Goal: Information Seeking & Learning: Find specific fact

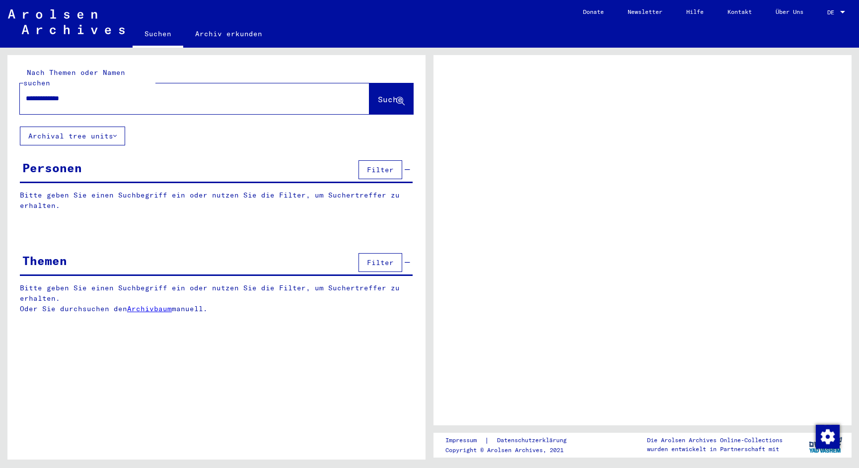
type input "**********"
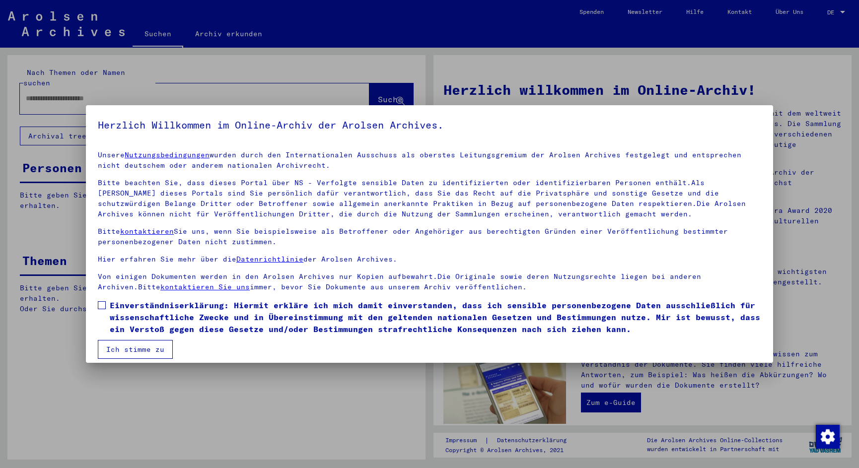
click at [108, 303] on label "Einverständniserklärung: Hiermit erkläre ich mich damit einverstanden, dass ich…" at bounding box center [429, 317] width 663 height 36
click at [133, 352] on button "Ich stimme zu" at bounding box center [135, 349] width 75 height 19
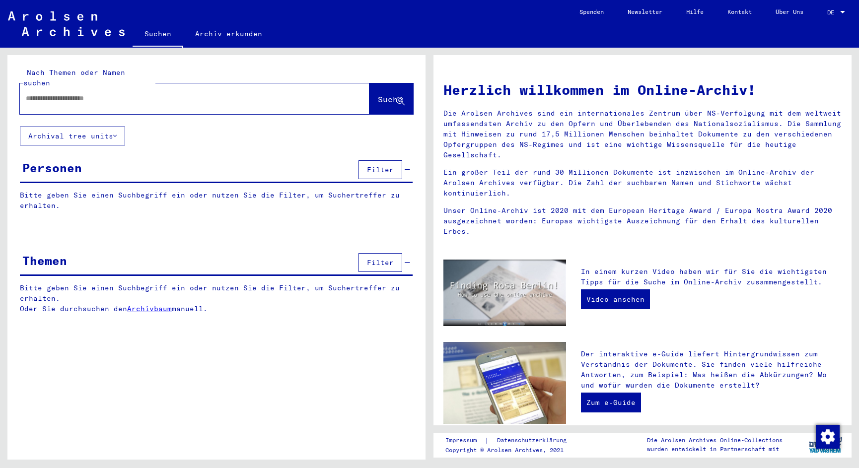
click at [116, 93] on input "text" at bounding box center [183, 98] width 314 height 10
type input "**********"
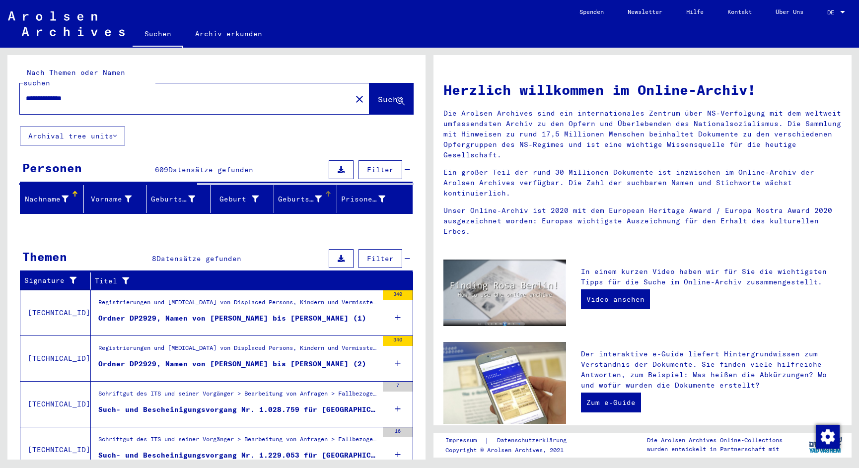
click at [291, 194] on div "Geburtsdatum" at bounding box center [300, 199] width 44 height 10
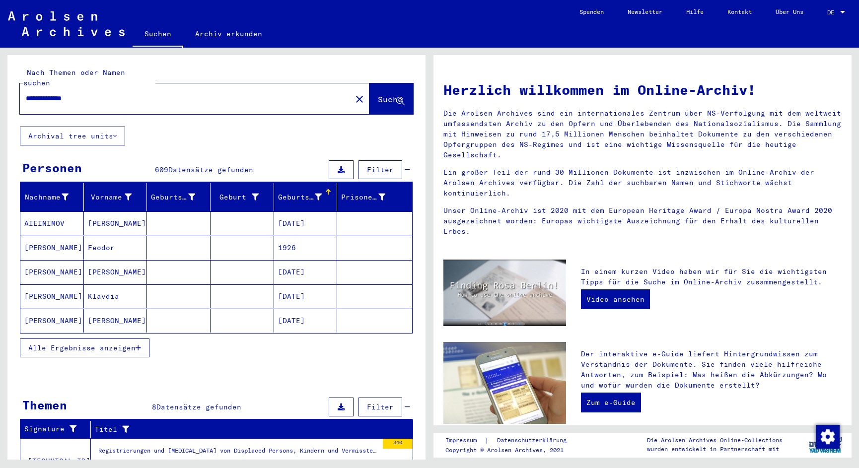
click at [294, 192] on div "Geburtsdatum" at bounding box center [300, 197] width 44 height 10
click at [137, 338] on button "Alle Ergebnisse anzeigen" at bounding box center [85, 347] width 130 height 19
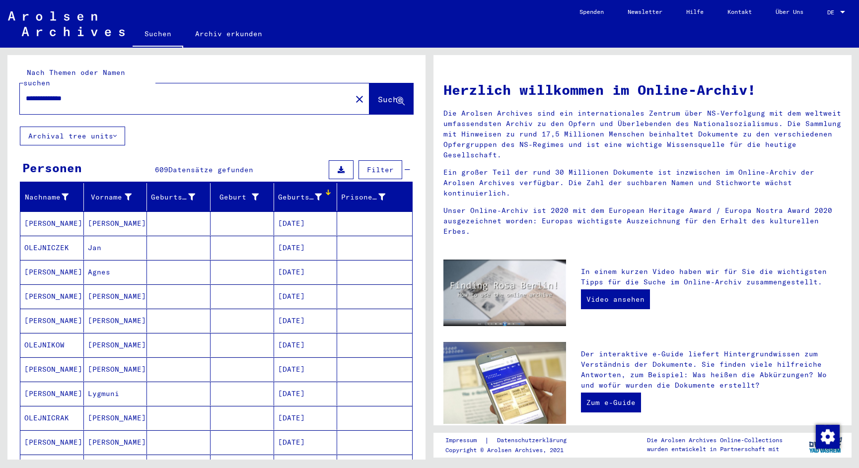
click at [295, 192] on div "Geburtsdatum" at bounding box center [300, 197] width 44 height 10
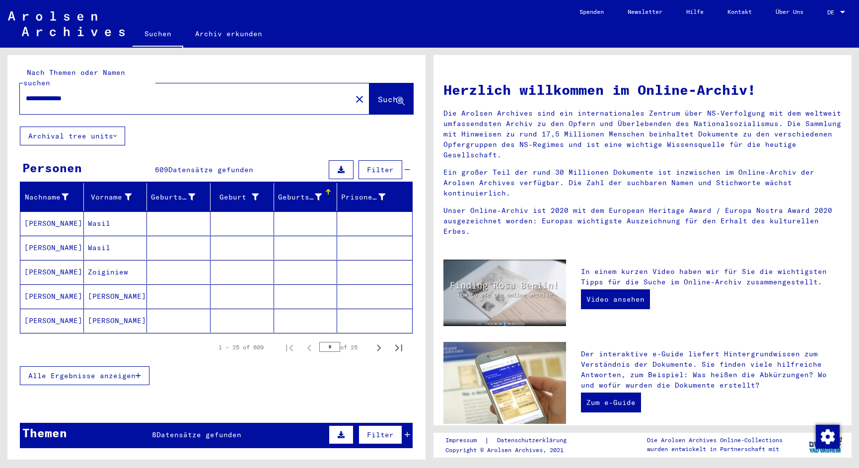
click at [114, 314] on mat-cell "Anna Jozefa" at bounding box center [116, 321] width 64 height 24
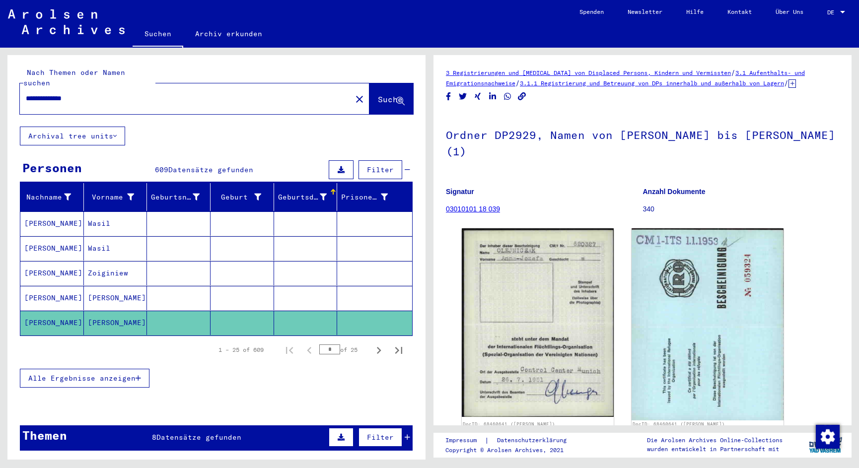
click at [111, 374] on span "Alle Ergebnisse anzeigen" at bounding box center [81, 378] width 107 height 9
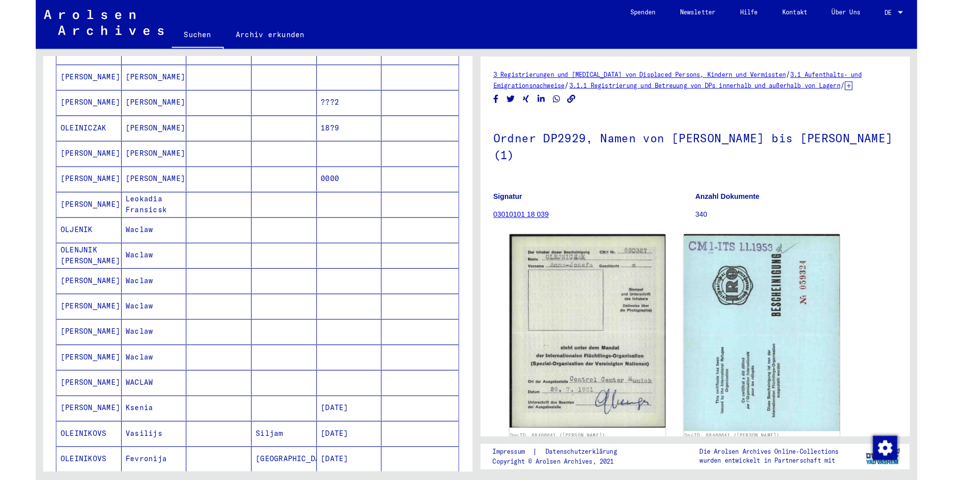
scroll to position [331, 0]
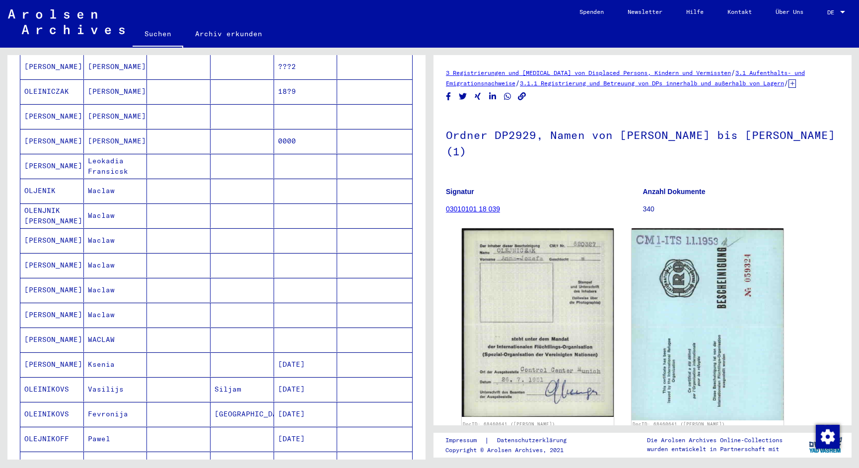
click at [299, 189] on mat-cell at bounding box center [306, 191] width 64 height 24
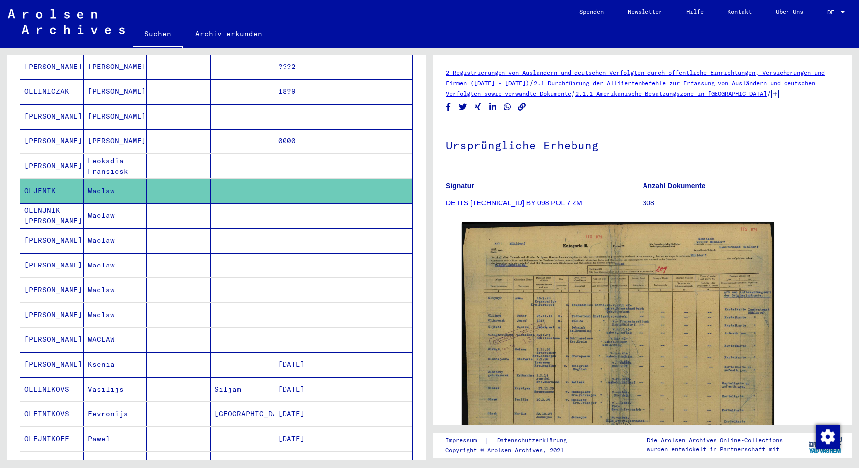
click at [294, 206] on mat-cell at bounding box center [306, 215] width 64 height 24
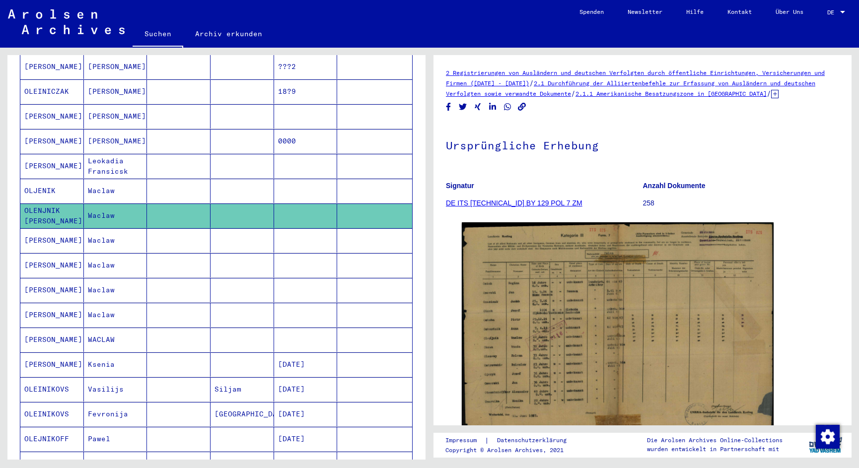
click at [290, 328] on mat-cell at bounding box center [306, 340] width 64 height 24
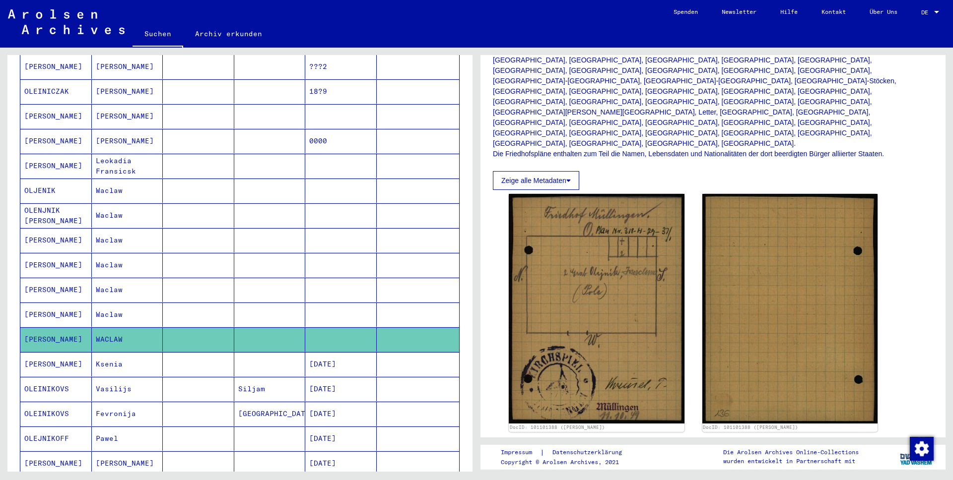
scroll to position [241, 0]
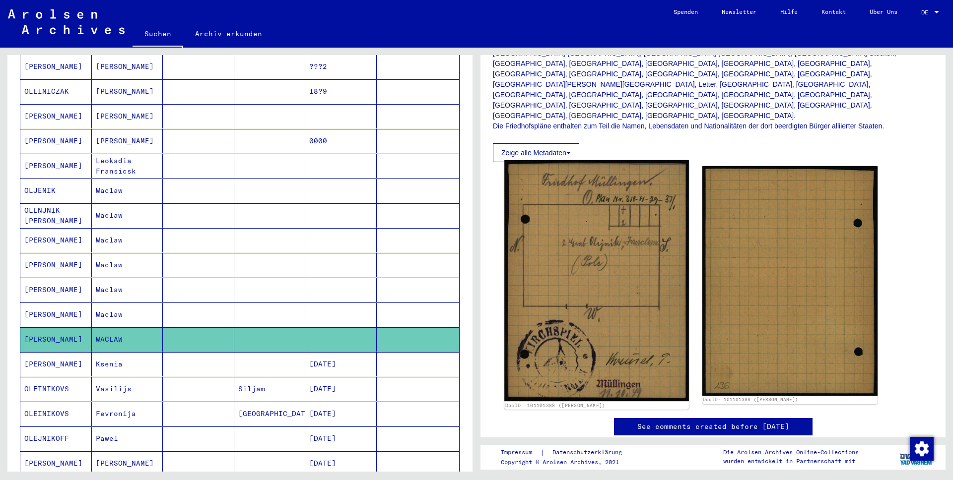
click at [661, 161] on img at bounding box center [596, 280] width 184 height 241
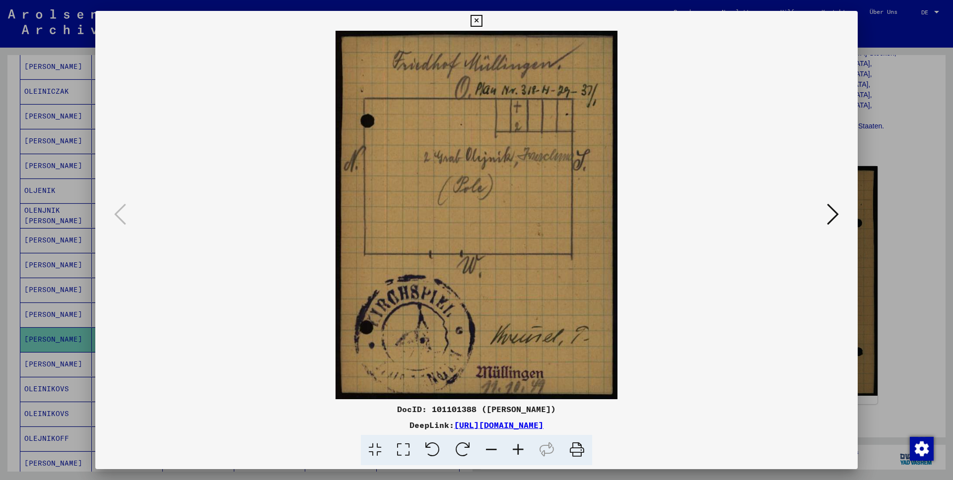
click at [830, 213] on icon at bounding box center [833, 214] width 12 height 24
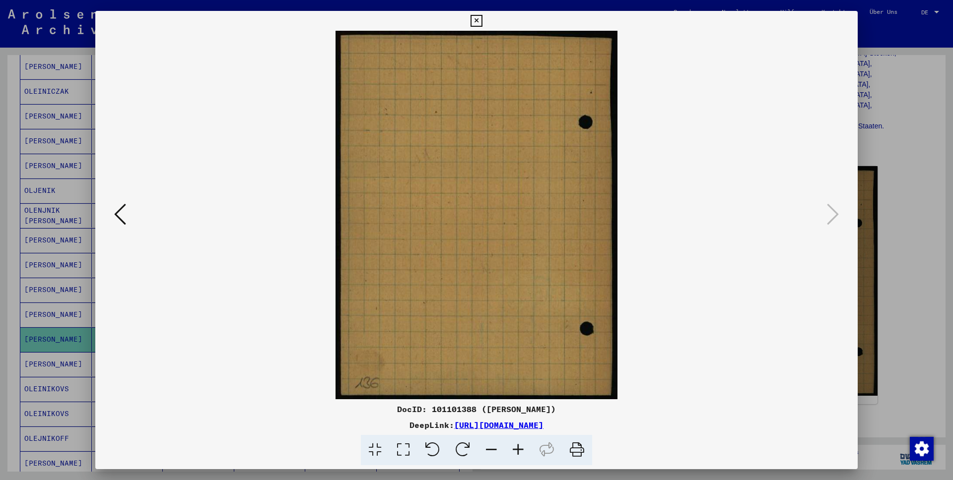
click at [124, 209] on icon at bounding box center [120, 214] width 12 height 24
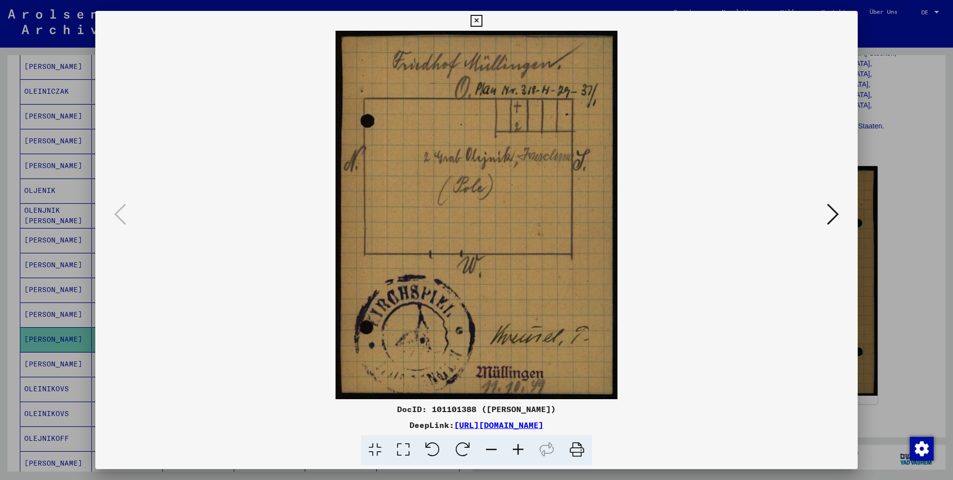
click at [482, 15] on icon at bounding box center [475, 21] width 11 height 12
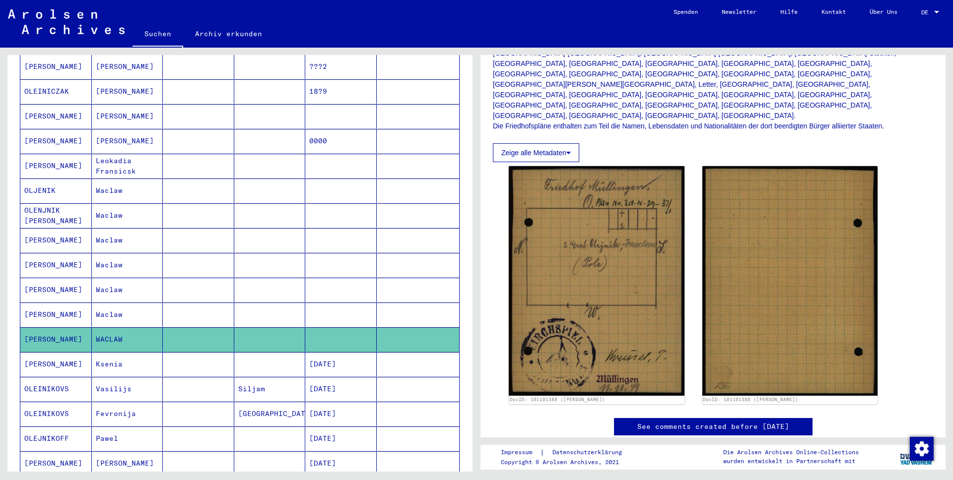
click at [344, 303] on mat-cell at bounding box center [340, 315] width 71 height 24
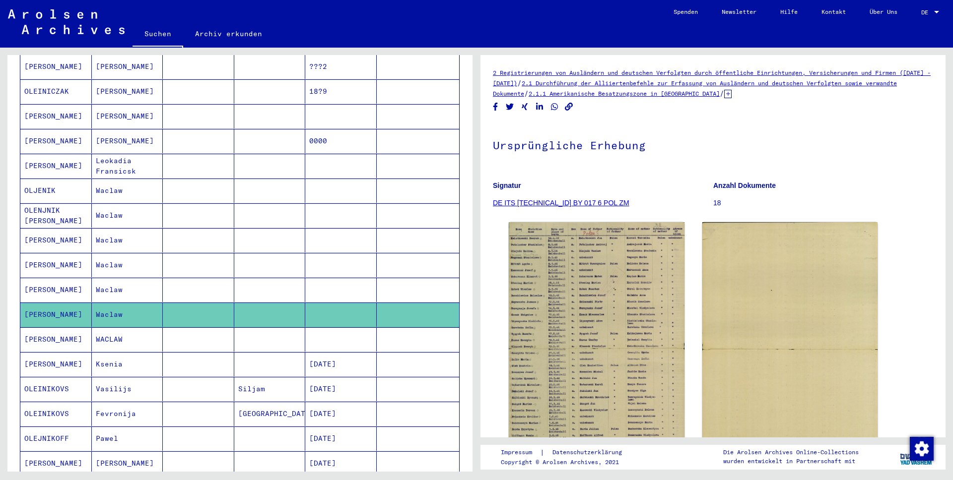
click at [338, 278] on mat-cell at bounding box center [340, 290] width 71 height 24
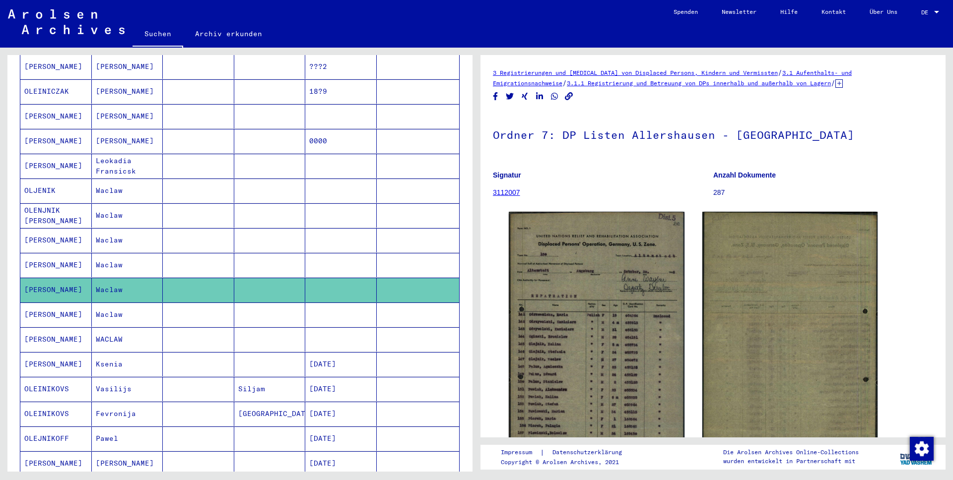
click at [343, 253] on mat-cell at bounding box center [340, 265] width 71 height 24
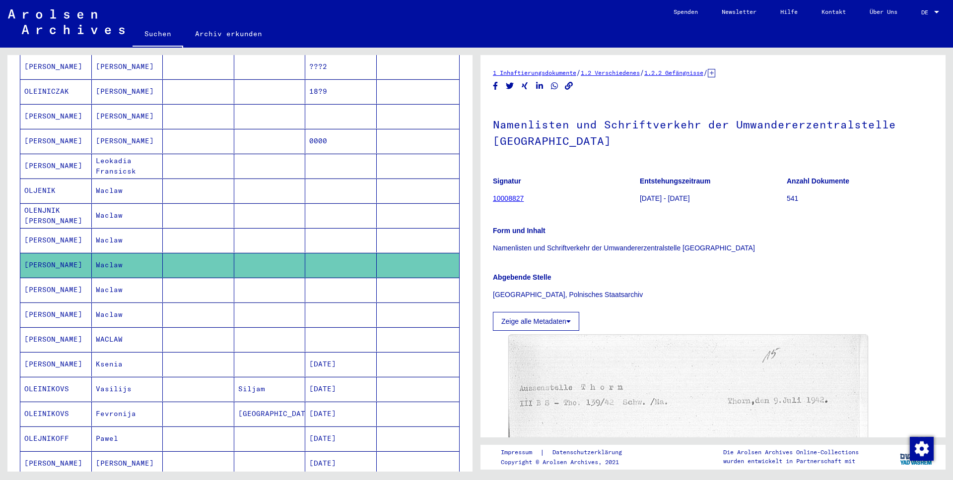
scroll to position [152, 0]
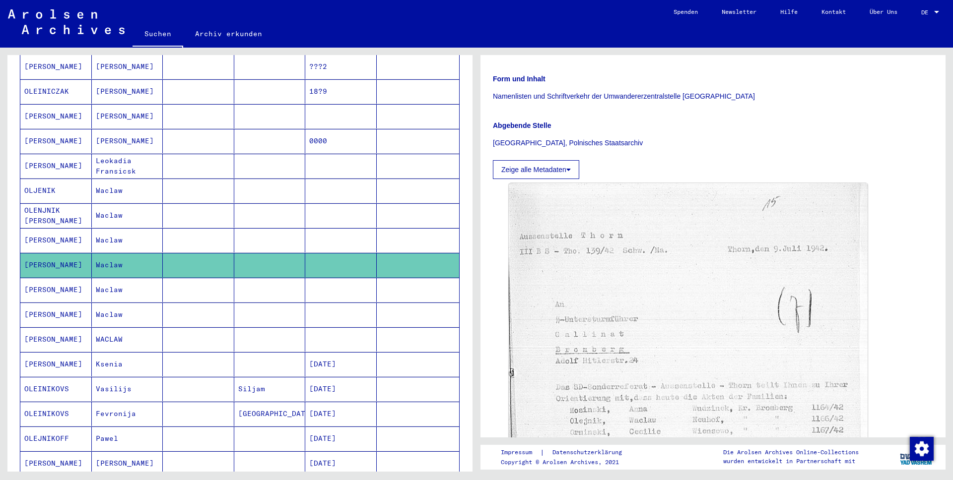
click at [320, 228] on mat-cell at bounding box center [340, 240] width 71 height 24
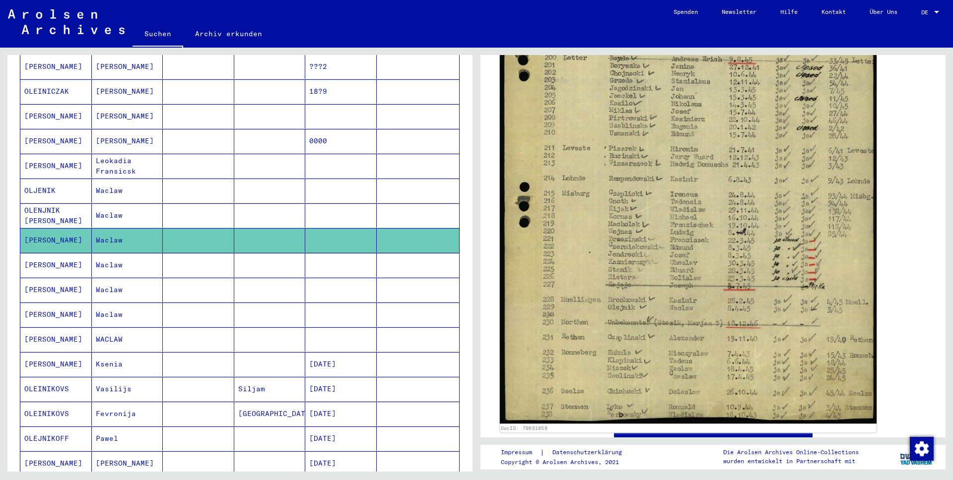
scroll to position [456, 0]
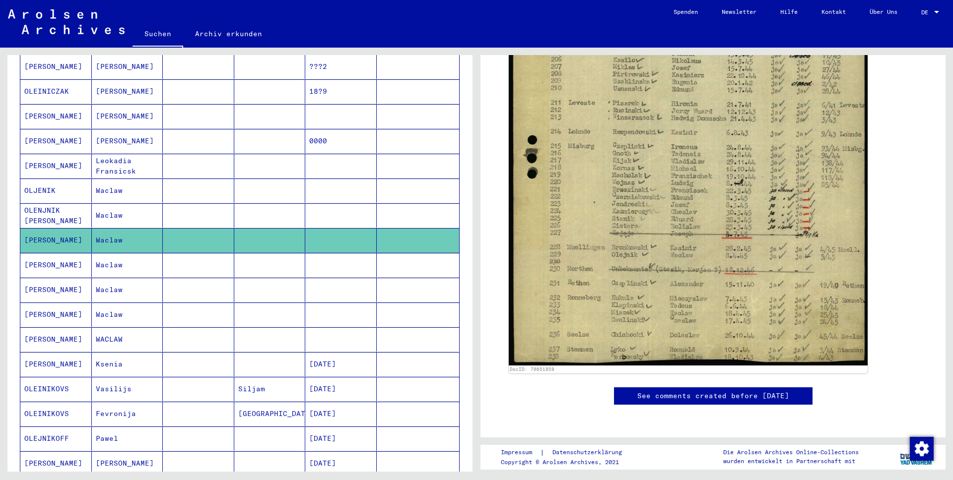
click at [341, 208] on mat-cell at bounding box center [340, 215] width 71 height 24
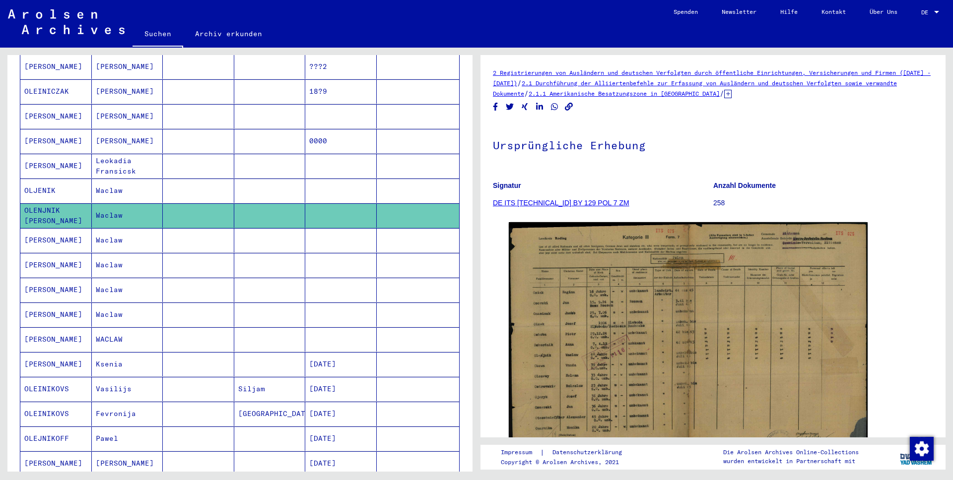
click at [344, 183] on mat-cell at bounding box center [340, 191] width 71 height 24
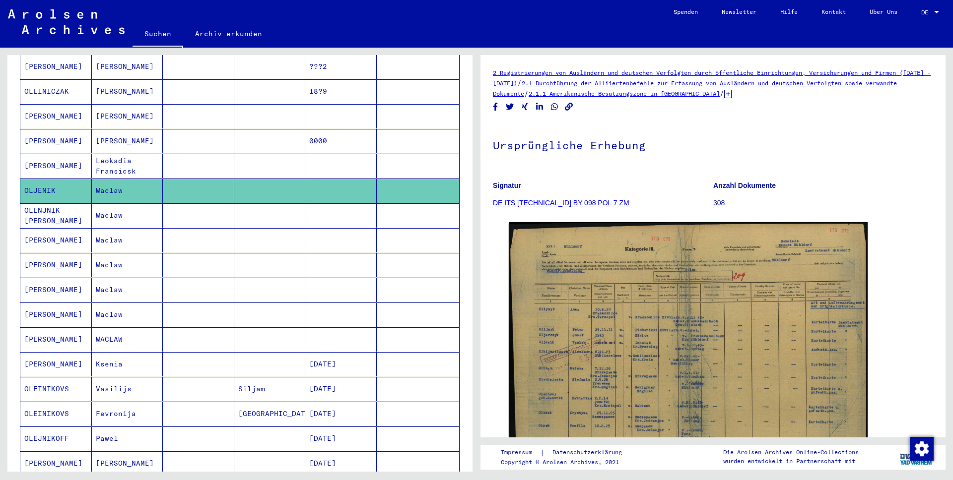
click at [339, 154] on mat-cell at bounding box center [340, 166] width 71 height 24
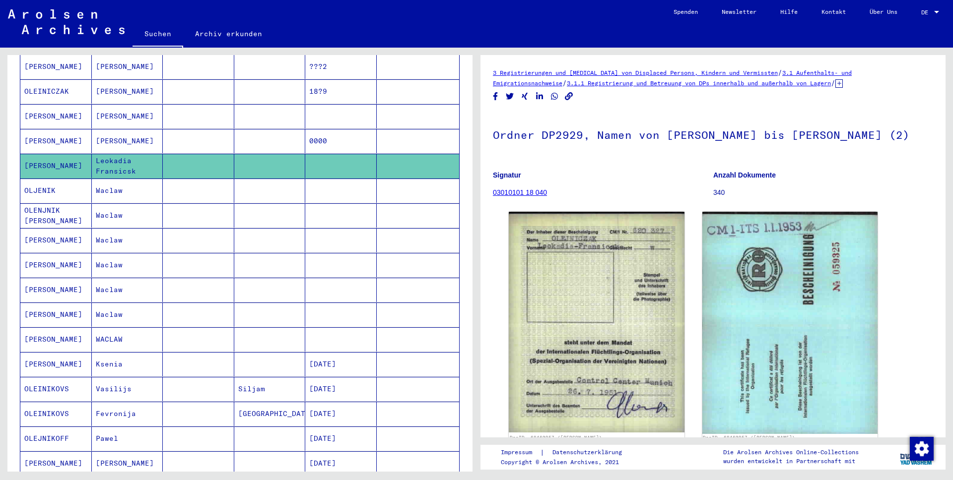
click at [329, 336] on mat-cell at bounding box center [340, 340] width 71 height 24
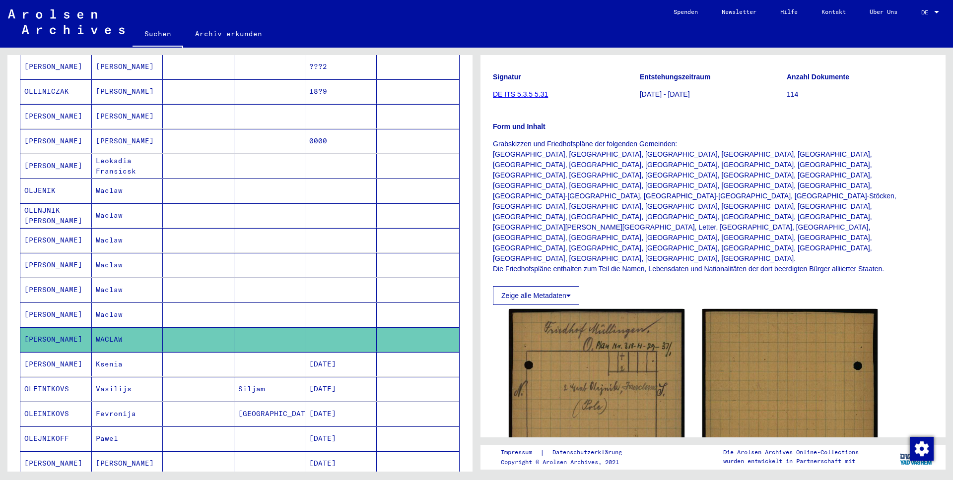
scroll to position [223, 0]
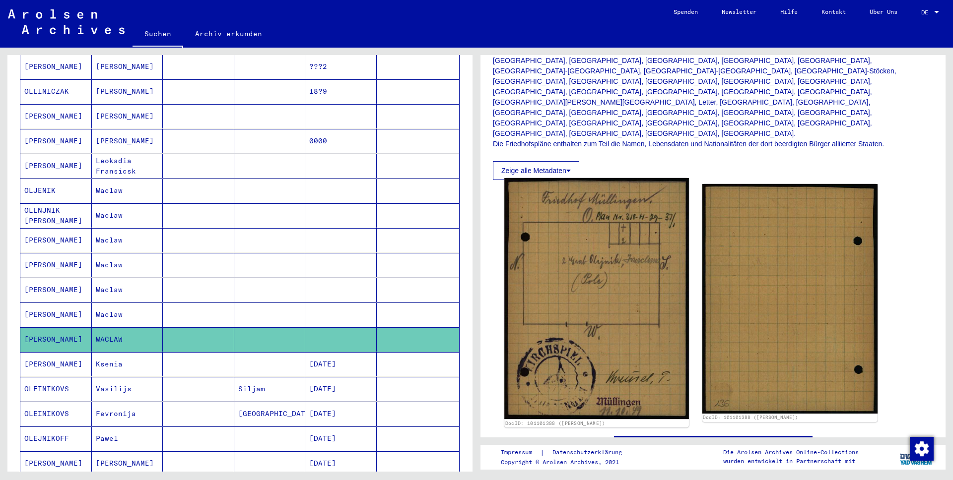
click at [630, 250] on img at bounding box center [596, 298] width 184 height 241
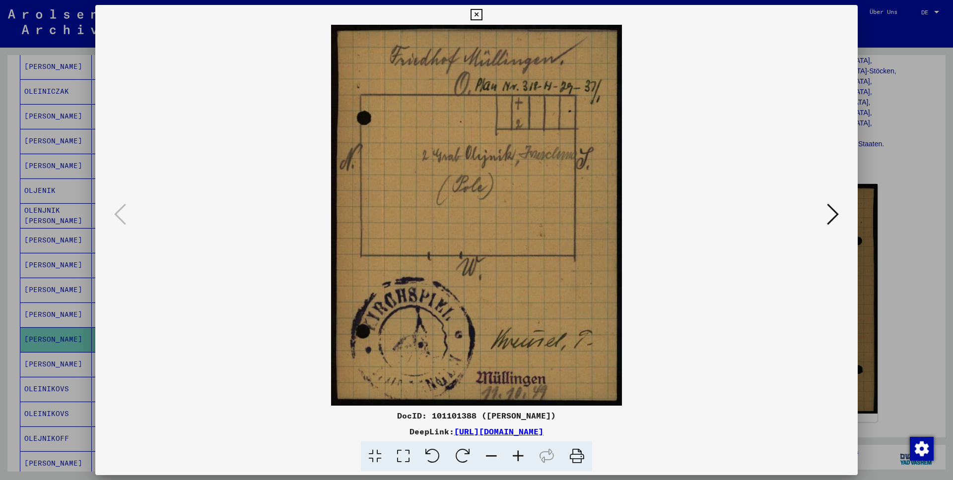
drag, startPoint x: 431, startPoint y: 417, endPoint x: 563, endPoint y: 417, distance: 132.5
click at [563, 417] on div "DocID: 101101388 (WACLAW OLEJNIK)" at bounding box center [476, 416] width 762 height 12
copy div "101101388 (WACLAW OLEJNIK)"
drag, startPoint x: 504, startPoint y: 416, endPoint x: 515, endPoint y: 216, distance: 200.3
click at [831, 212] on icon at bounding box center [833, 214] width 12 height 24
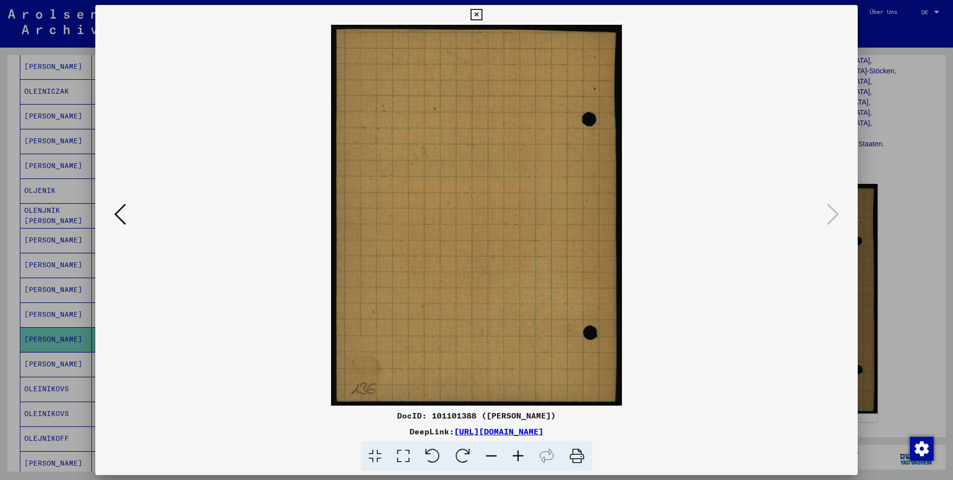
click at [482, 20] on icon at bounding box center [475, 15] width 11 height 12
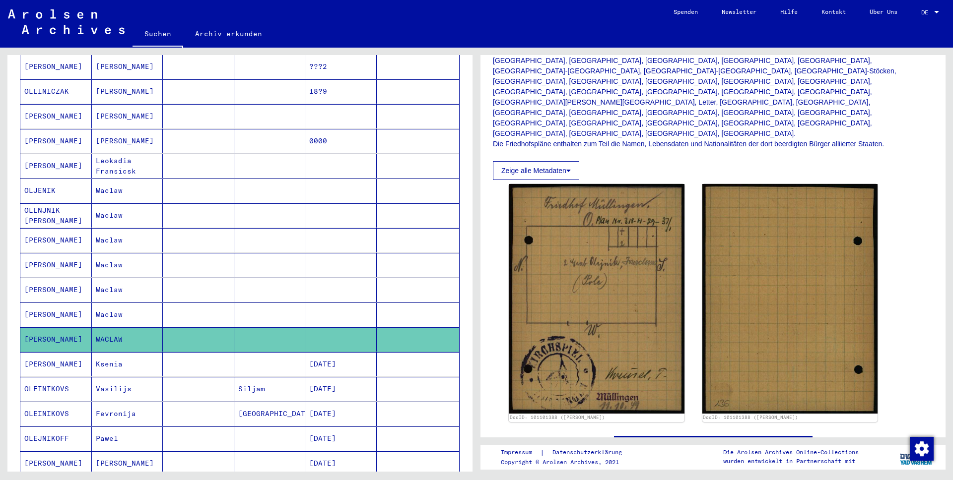
click at [336, 309] on mat-cell at bounding box center [340, 315] width 71 height 24
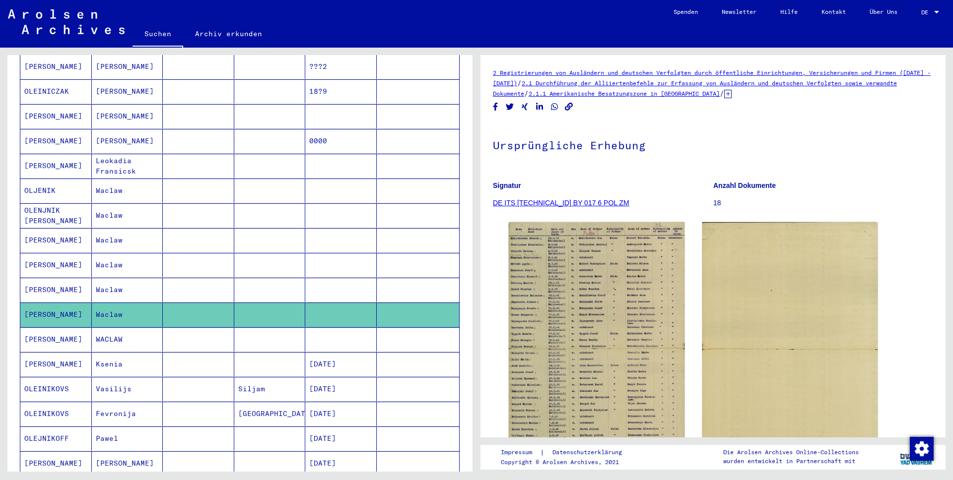
click at [346, 278] on mat-cell at bounding box center [340, 290] width 71 height 24
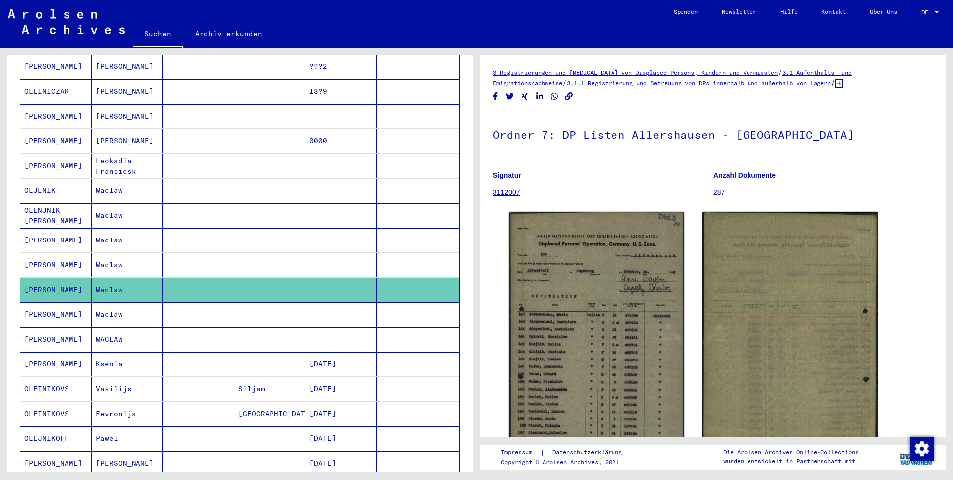
click at [345, 260] on mat-cell at bounding box center [340, 265] width 71 height 24
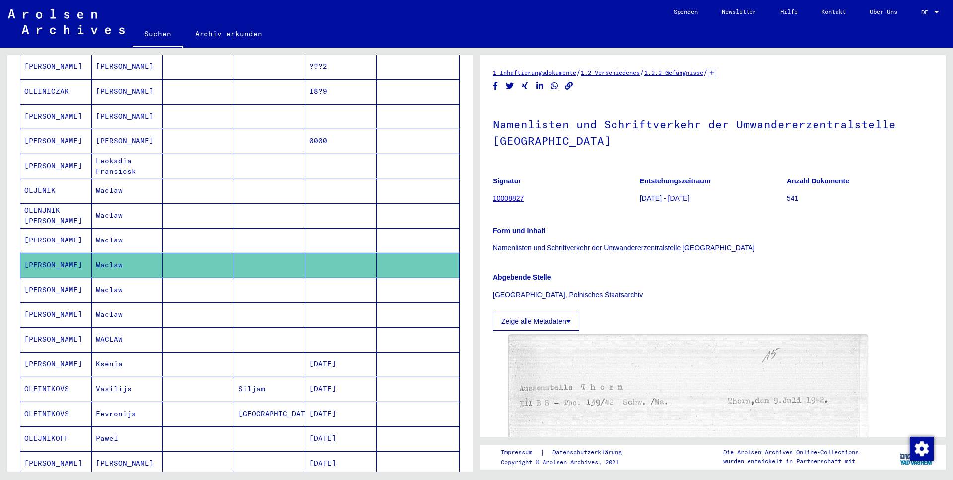
click at [350, 228] on mat-cell at bounding box center [340, 240] width 71 height 24
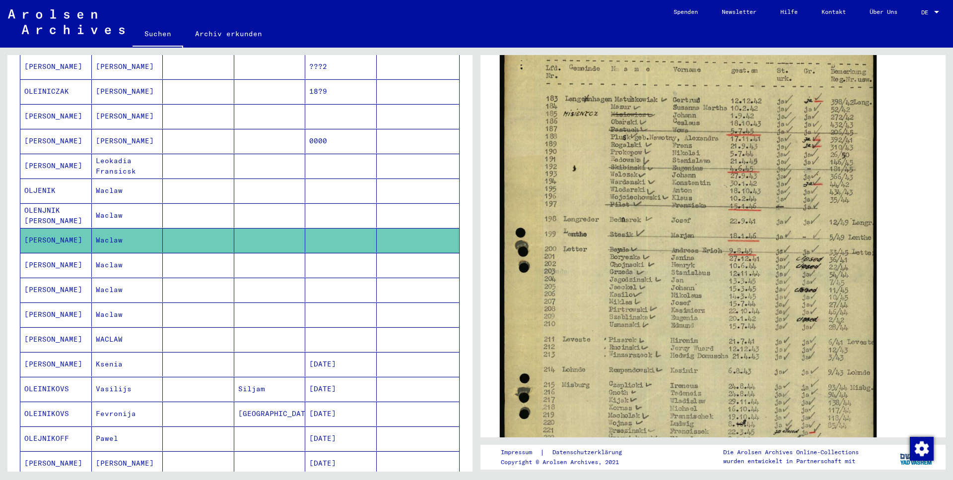
click at [610, 227] on img at bounding box center [688, 316] width 377 height 599
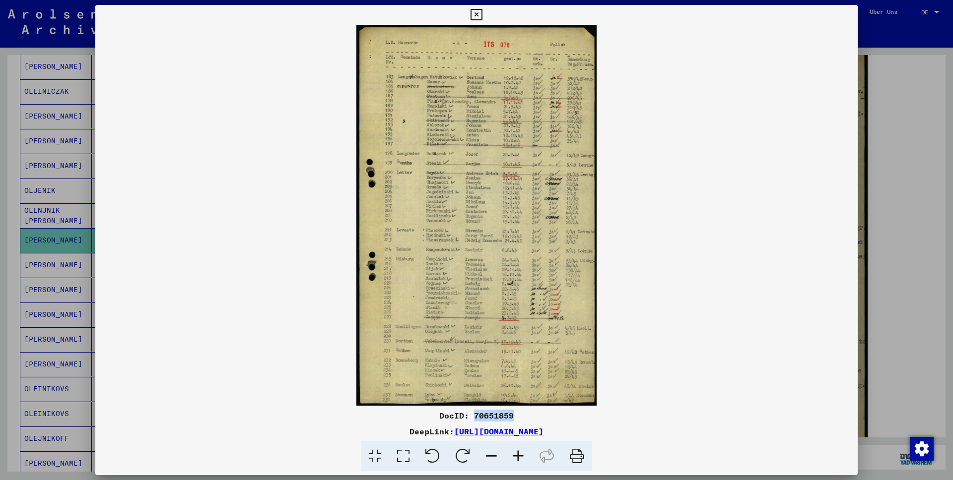
drag, startPoint x: 475, startPoint y: 414, endPoint x: 518, endPoint y: 415, distance: 42.7
click at [518, 415] on div "DocID: 70651859" at bounding box center [476, 416] width 762 height 12
copy div "70651859"
click at [471, 290] on img at bounding box center [476, 215] width 762 height 381
click at [482, 15] on icon at bounding box center [475, 15] width 11 height 12
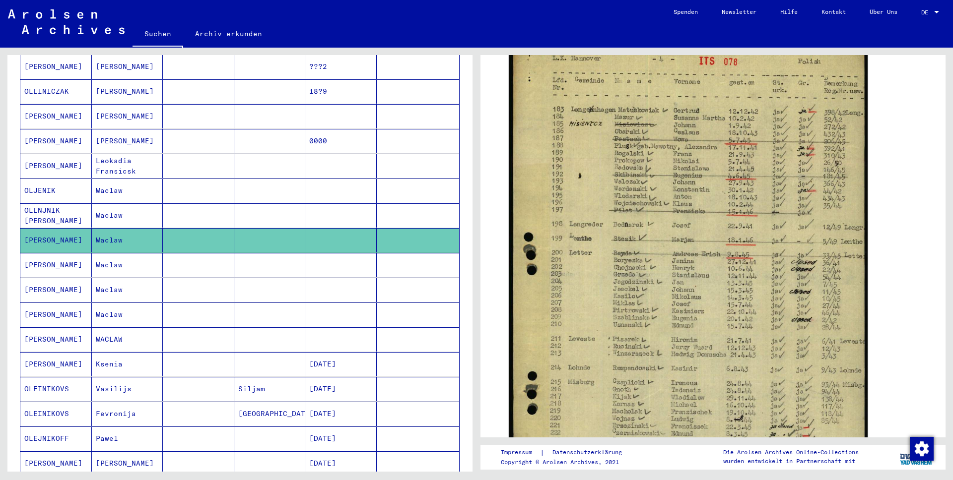
click at [340, 328] on mat-cell at bounding box center [340, 340] width 71 height 24
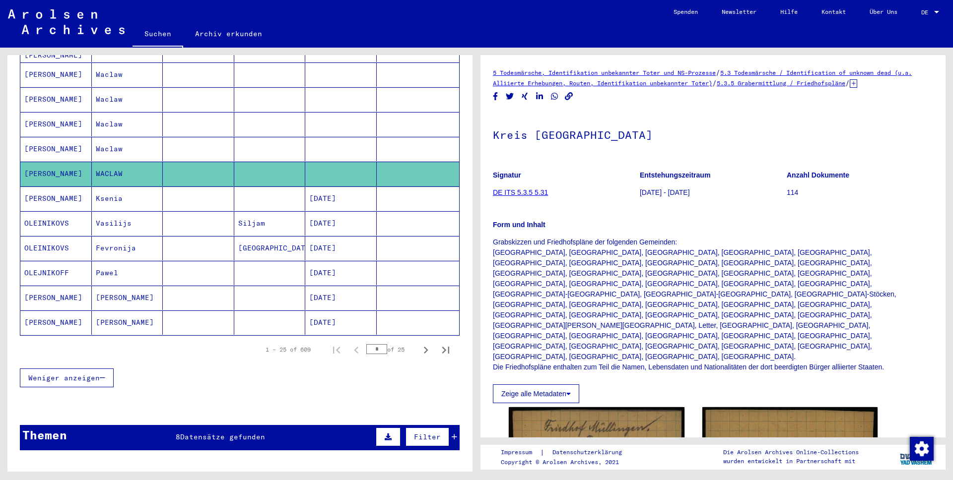
scroll to position [536, 0]
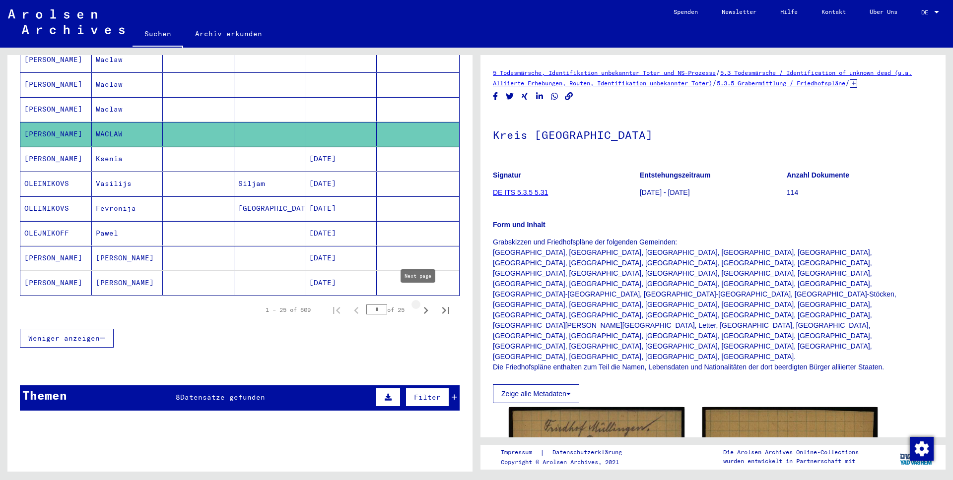
click at [421, 304] on icon "Next page" at bounding box center [426, 311] width 14 height 14
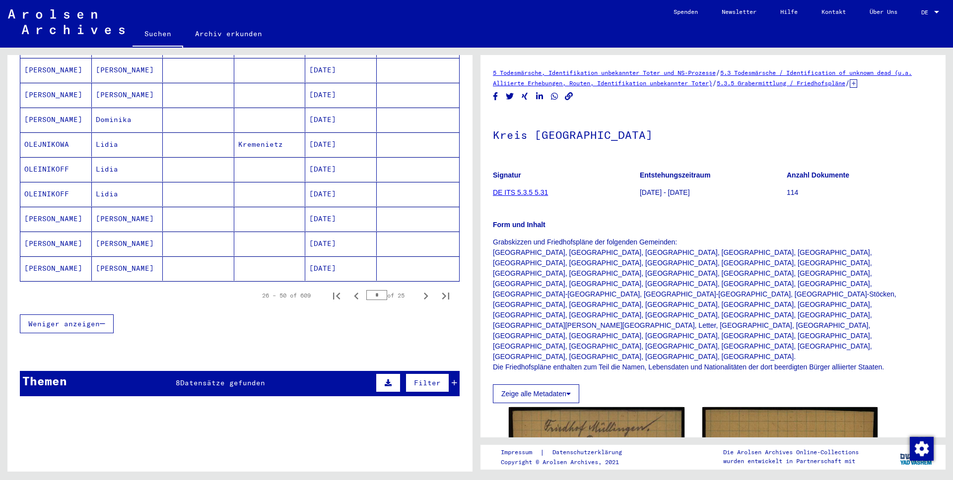
scroll to position [554, 0]
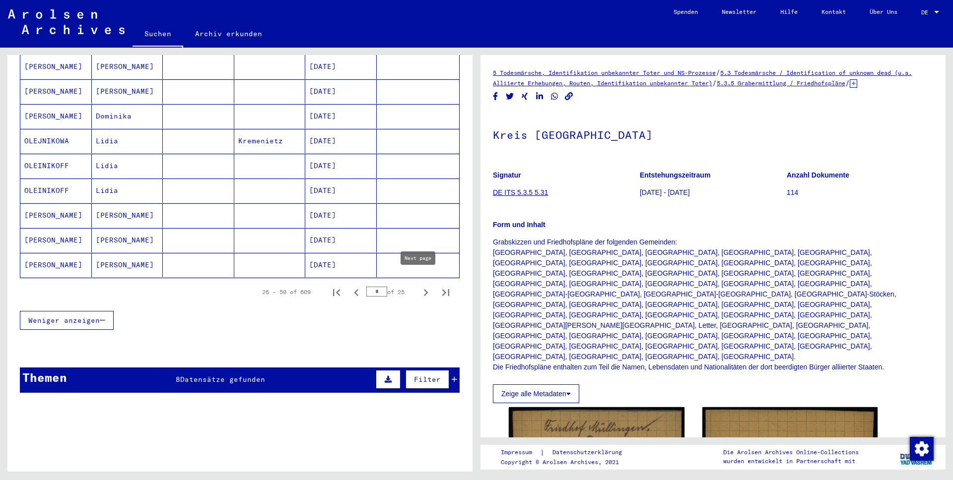
click at [419, 286] on icon "Next page" at bounding box center [426, 293] width 14 height 14
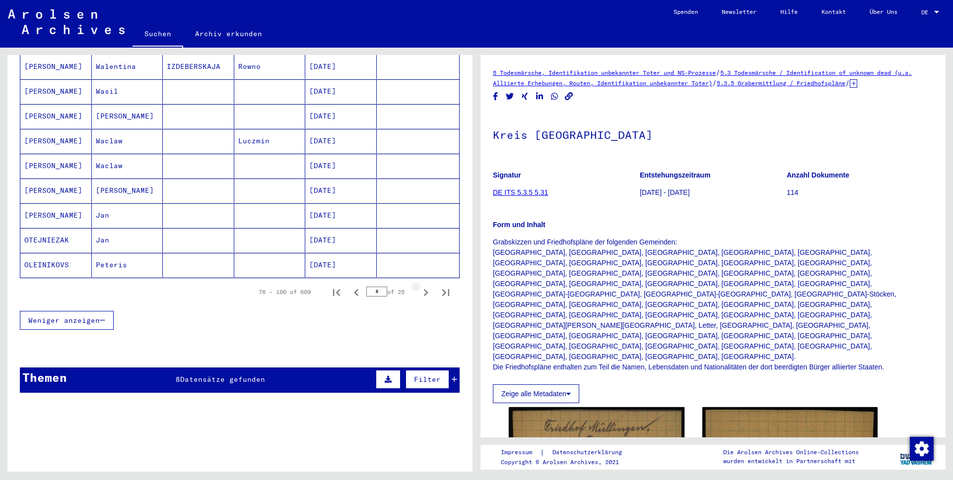
click at [419, 286] on icon "Next page" at bounding box center [426, 293] width 14 height 14
type input "*"
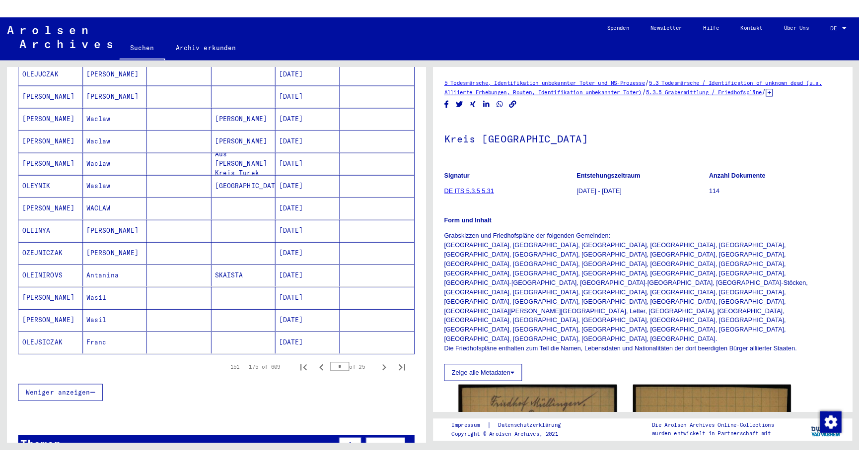
scroll to position [438, 0]
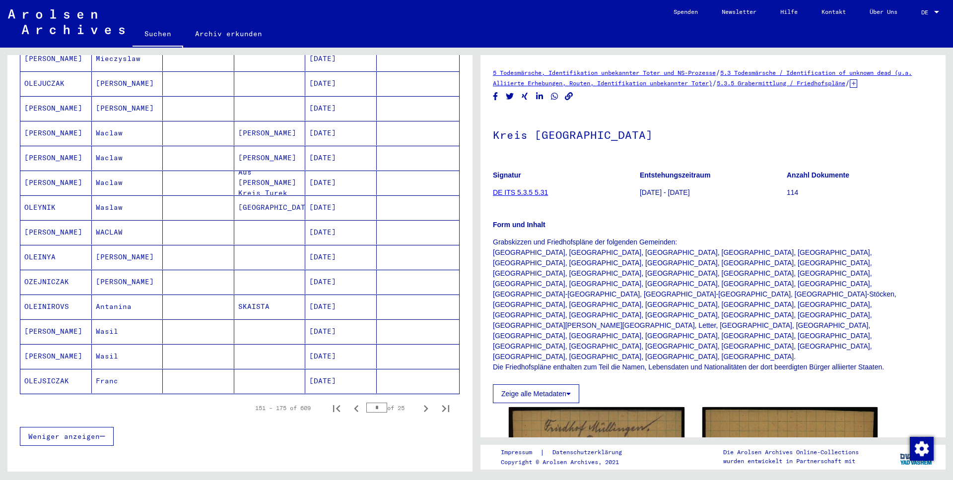
click at [357, 228] on mat-cell "03/22/1912" at bounding box center [340, 232] width 71 height 24
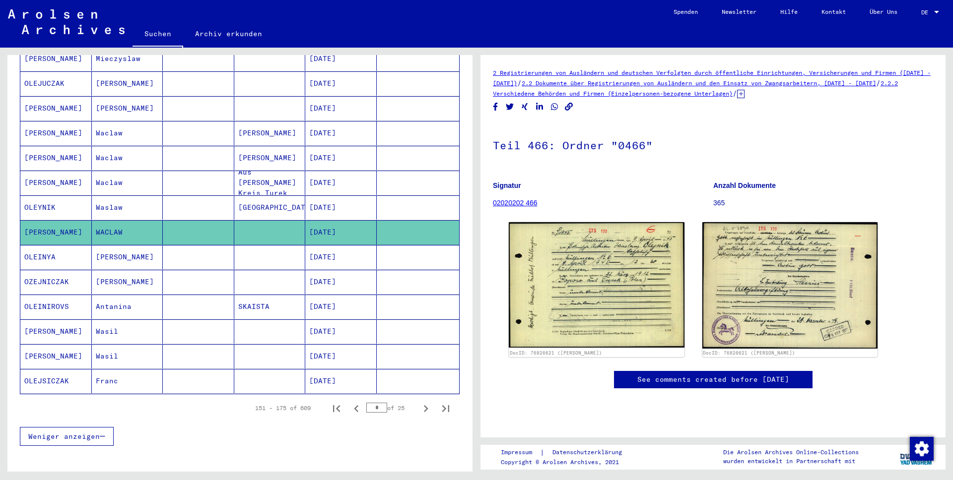
click at [744, 97] on icon at bounding box center [740, 94] width 7 height 8
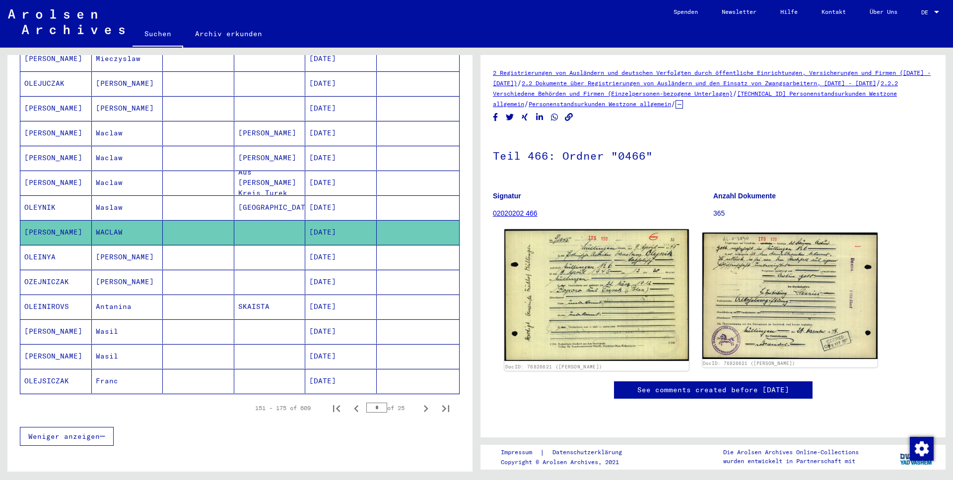
click at [618, 252] on img at bounding box center [596, 295] width 184 height 132
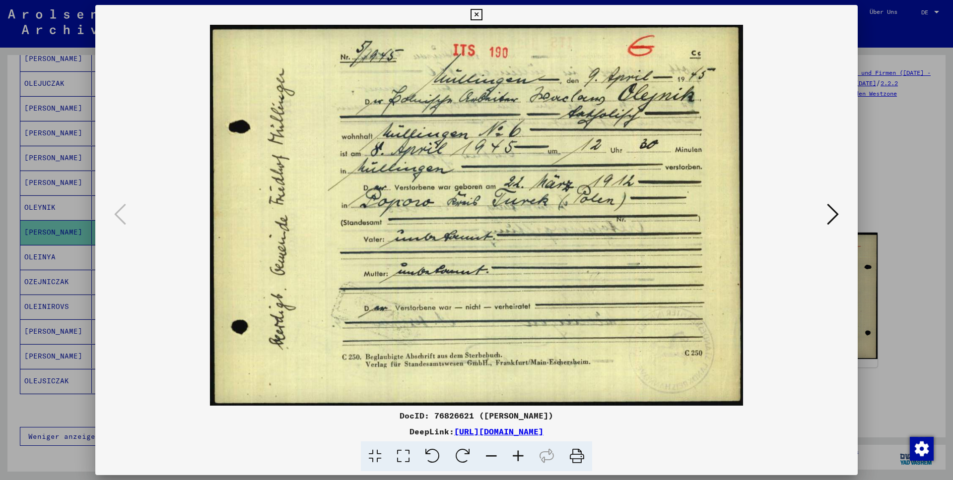
click at [550, 247] on img at bounding box center [476, 215] width 695 height 381
click at [832, 212] on icon at bounding box center [833, 214] width 12 height 24
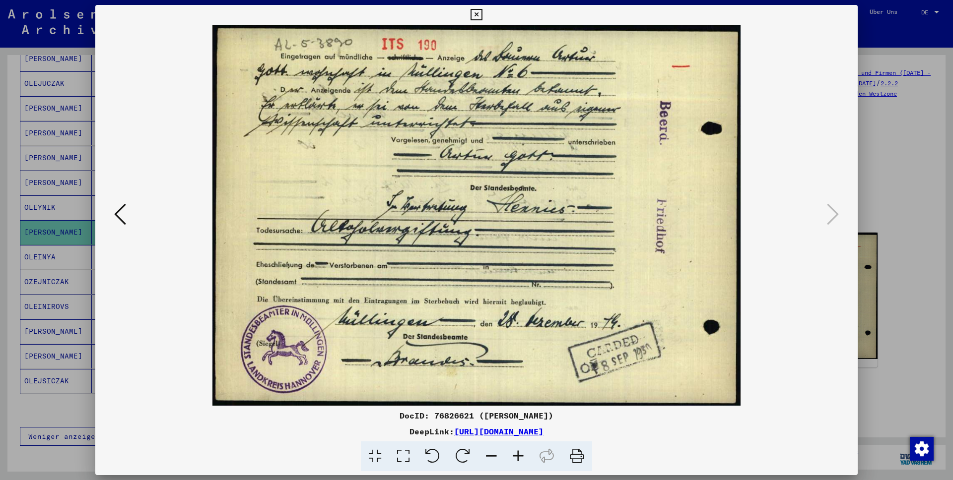
click at [519, 204] on img at bounding box center [476, 215] width 695 height 381
click at [482, 15] on icon at bounding box center [475, 15] width 11 height 12
